Goal: Information Seeking & Learning: Learn about a topic

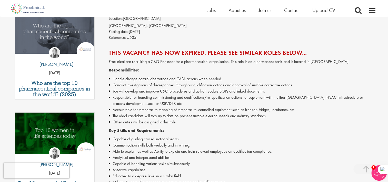
scroll to position [103, 0]
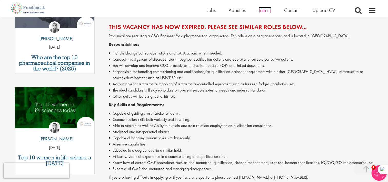
click at [262, 10] on span "Join us" at bounding box center [265, 10] width 13 height 7
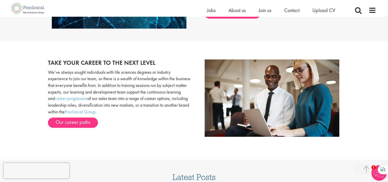
scroll to position [513, 0]
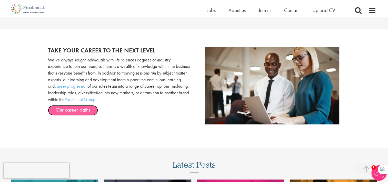
click at [81, 108] on link "Our career paths" at bounding box center [73, 110] width 50 height 10
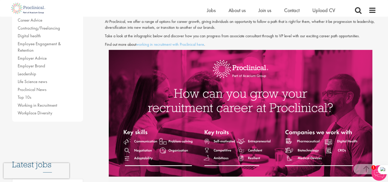
scroll to position [103, 0]
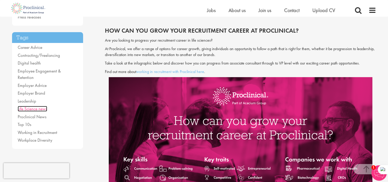
click at [23, 106] on link "Life Science news" at bounding box center [33, 109] width 30 height 6
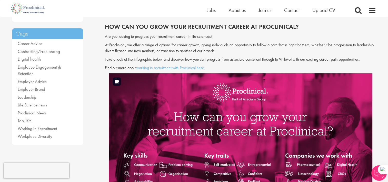
scroll to position [103, 0]
